Goal: Information Seeking & Learning: Learn about a topic

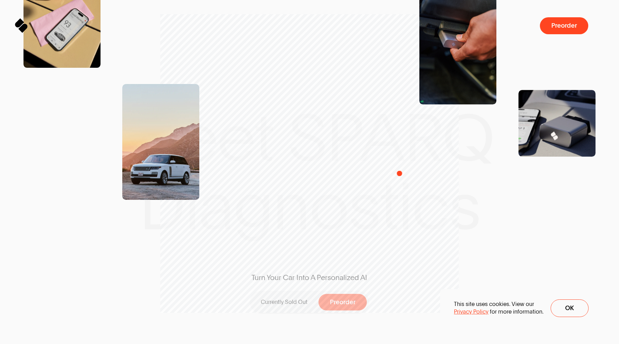
drag, startPoint x: 304, startPoint y: 185, endPoint x: 400, endPoint y: 173, distance: 97.2
click at [400, 173] on div "Turn Your Car Into A Personalized AI Currently Sold Out Preorder" at bounding box center [310, 172] width 190 height 266
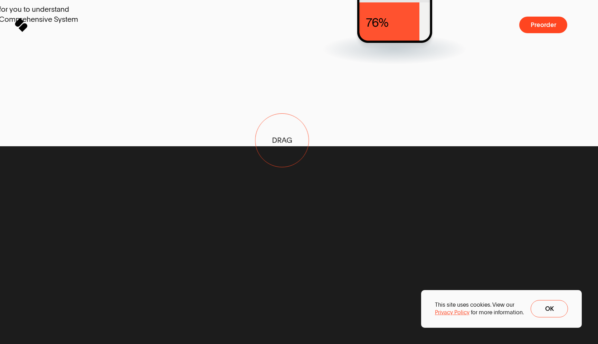
drag, startPoint x: 418, startPoint y: 129, endPoint x: 199, endPoint y: 149, distance: 219.8
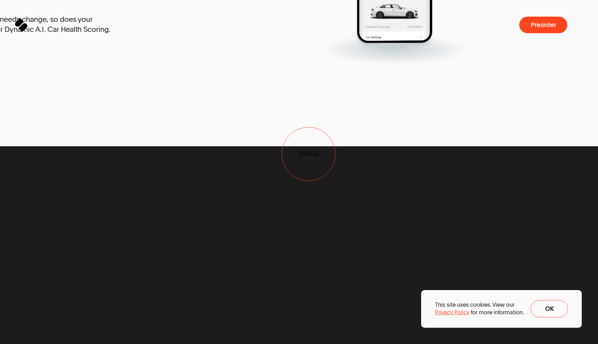
drag, startPoint x: 390, startPoint y: 152, endPoint x: 193, endPoint y: 158, distance: 196.4
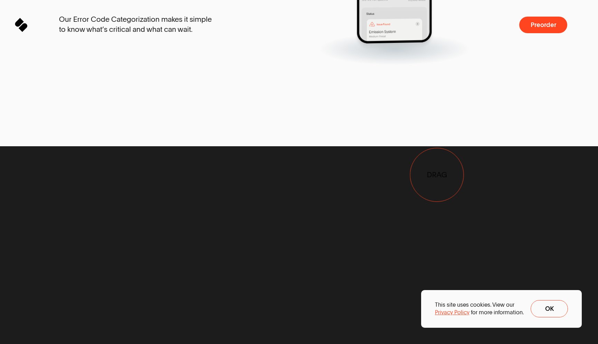
drag, startPoint x: 469, startPoint y: 172, endPoint x: 323, endPoint y: 180, distance: 146.4
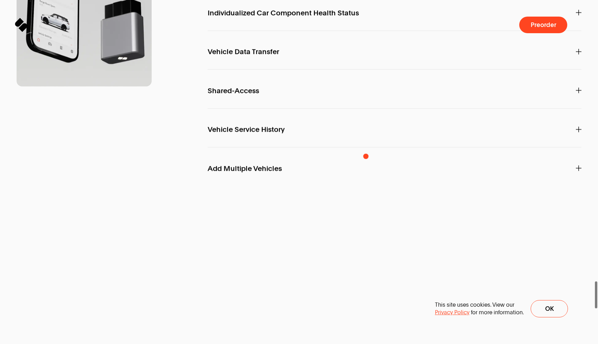
click at [366, 22] on p "Individualized Car Component Health Status" at bounding box center [395, 13] width 374 height 20
